Goal: Task Accomplishment & Management: Manage account settings

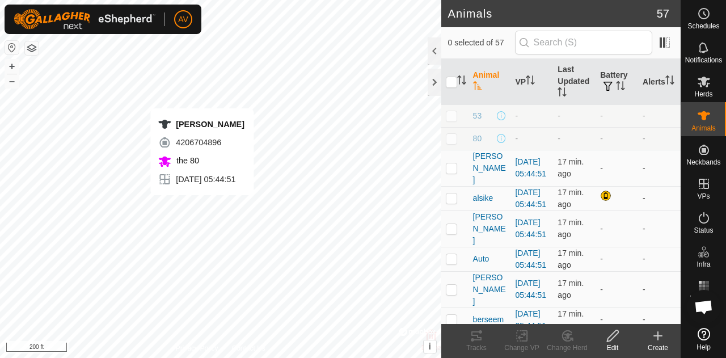
checkbox input "true"
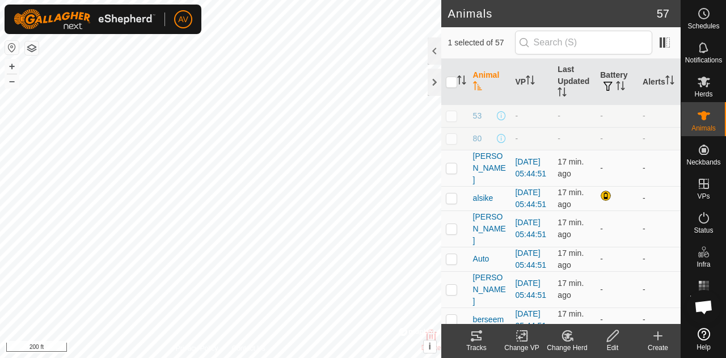
click at [478, 336] on icon at bounding box center [476, 336] width 14 height 14
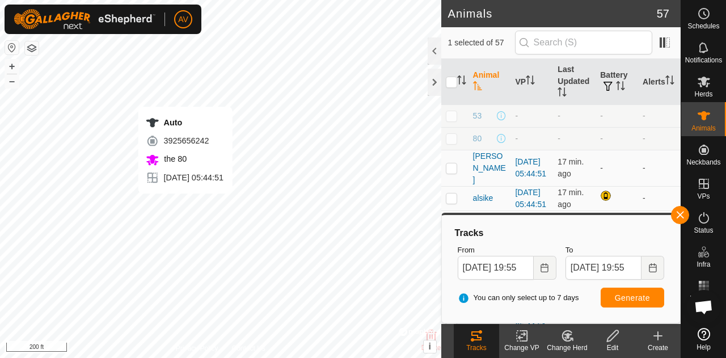
checkbox input "true"
checkbox input "false"
click at [472, 340] on icon at bounding box center [476, 335] width 10 height 9
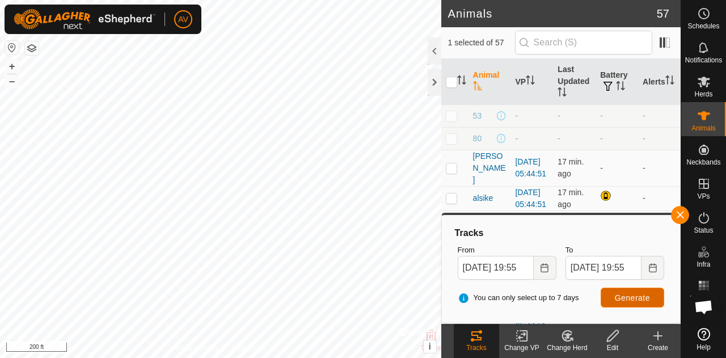
click at [638, 293] on span "Generate" at bounding box center [631, 297] width 35 height 9
click at [718, 90] on div "Herds" at bounding box center [703, 85] width 45 height 34
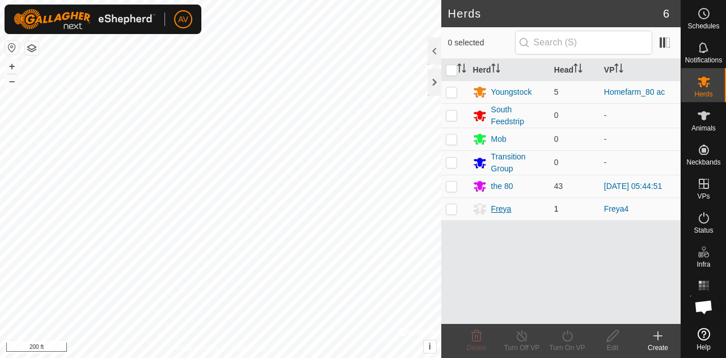
click at [508, 210] on div "Freya" at bounding box center [501, 209] width 20 height 12
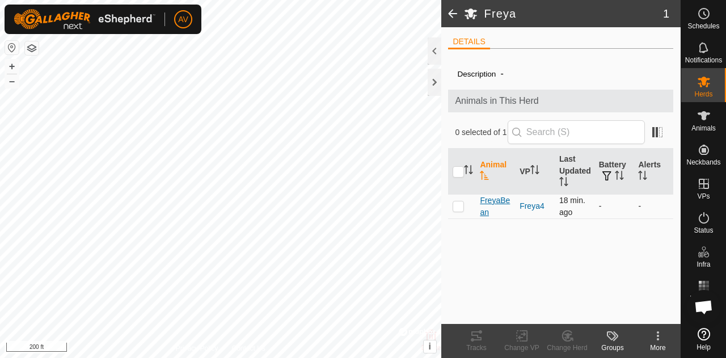
click at [489, 200] on span "FreyaBean" at bounding box center [495, 206] width 31 height 24
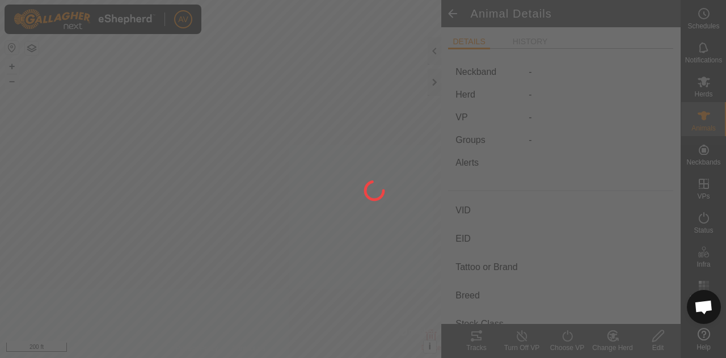
type input "FreyaBean"
type input "-"
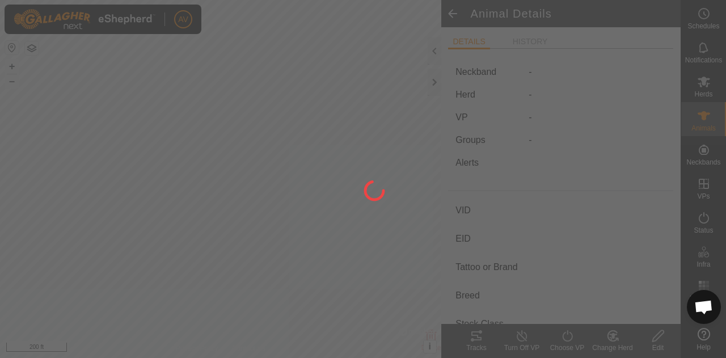
type input "-"
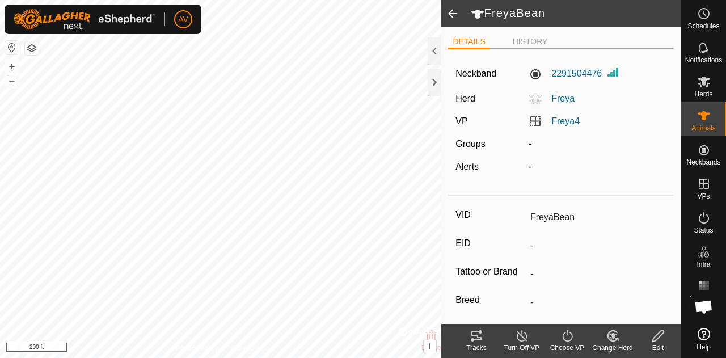
click at [477, 339] on icon at bounding box center [476, 335] width 10 height 9
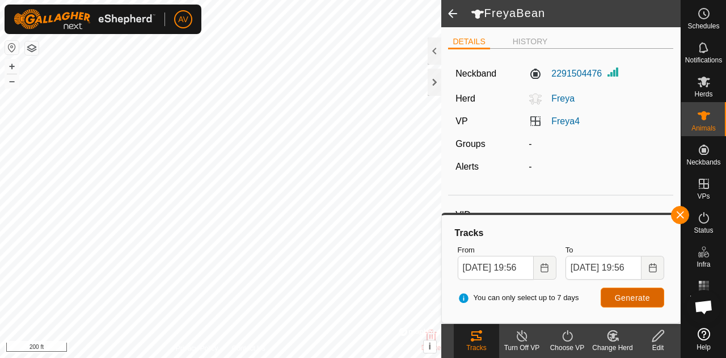
click at [653, 298] on button "Generate" at bounding box center [631, 297] width 63 height 20
click at [7, 86] on button "–" at bounding box center [12, 81] width 14 height 14
click at [433, 51] on div "FreyaBean DETAILS HISTORY Neckband 2291504476 Herd Freya VP Freya4 Groups - Ale…" at bounding box center [340, 179] width 680 height 358
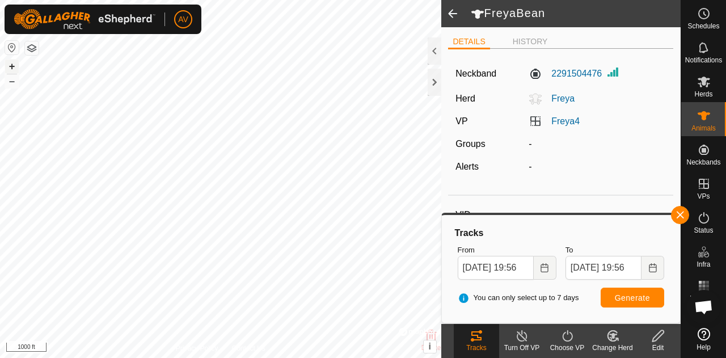
click at [9, 68] on button "+" at bounding box center [12, 67] width 14 height 14
click at [17, 66] on button "+" at bounding box center [12, 67] width 14 height 14
click at [7, 65] on button "+" at bounding box center [12, 67] width 14 height 14
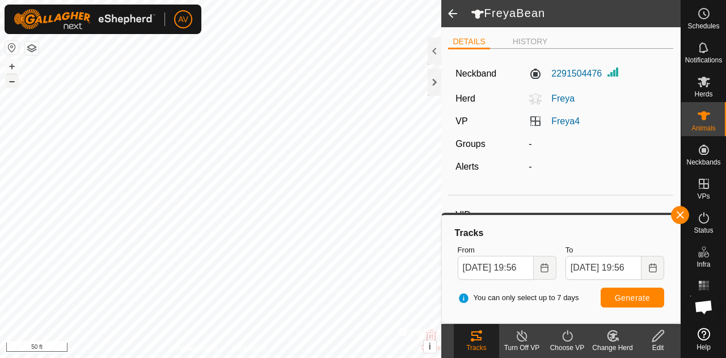
click at [11, 82] on button "–" at bounding box center [12, 81] width 14 height 14
click at [14, 66] on button "+" at bounding box center [12, 67] width 14 height 14
